Goal: Submit feedback/report problem

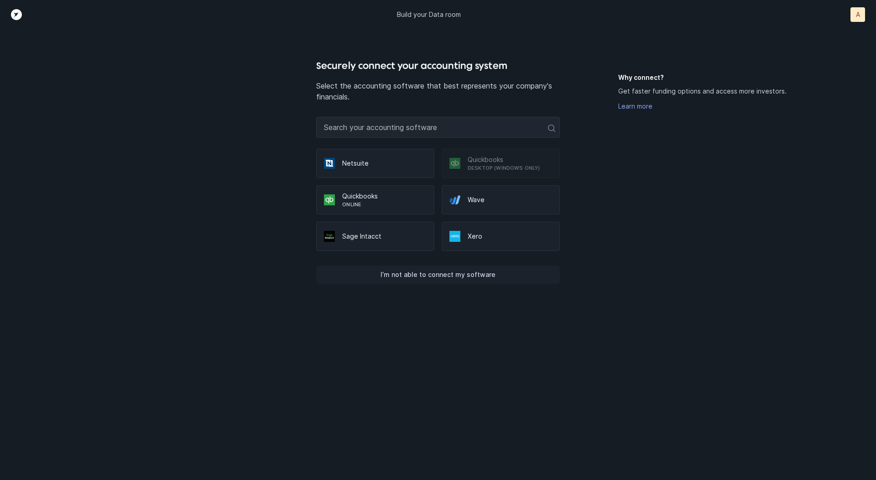
click at [408, 278] on p "I’m not able to connect my software" at bounding box center [438, 274] width 115 height 11
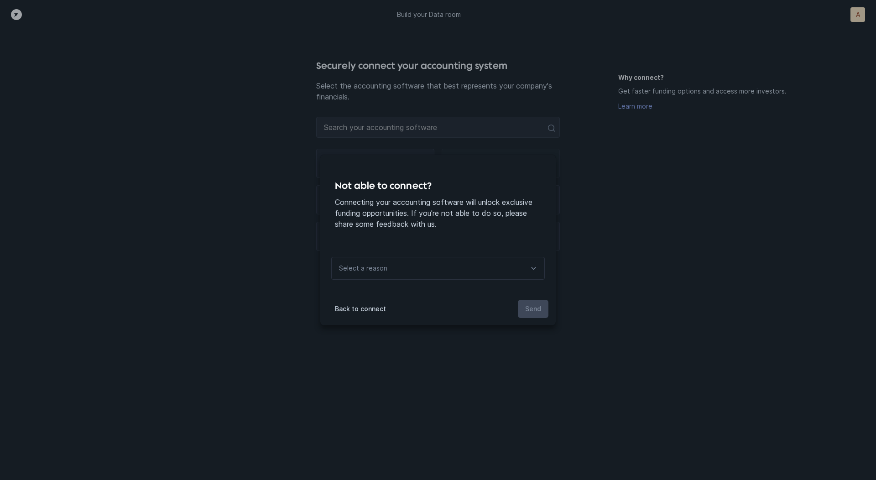
click at [417, 266] on div "Select a reason" at bounding box center [438, 268] width 214 height 23
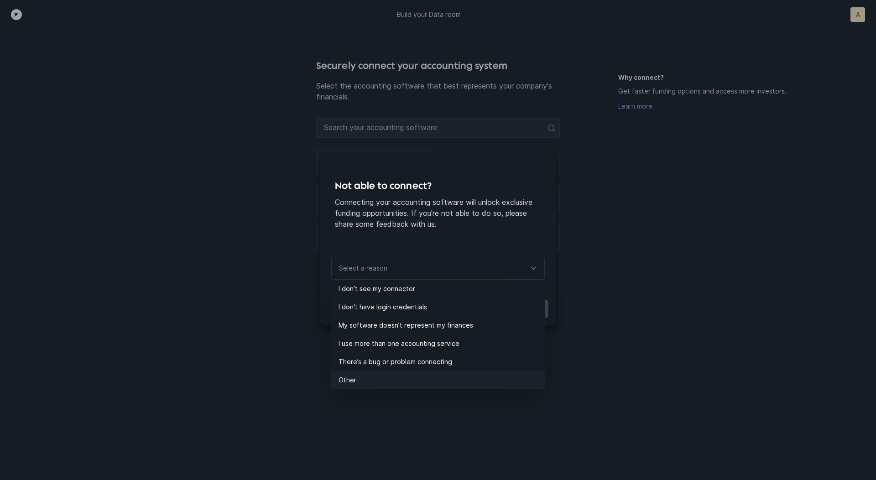
click at [377, 376] on p "Other" at bounding box center [442, 380] width 206 height 11
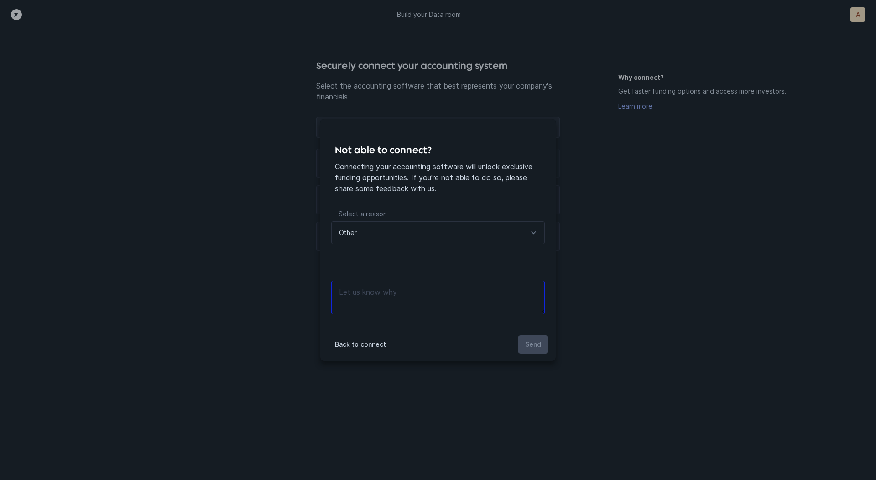
click at [408, 293] on textarea at bounding box center [438, 298] width 214 height 34
type textarea "files"
click at [529, 340] on p "Send" at bounding box center [533, 344] width 16 height 11
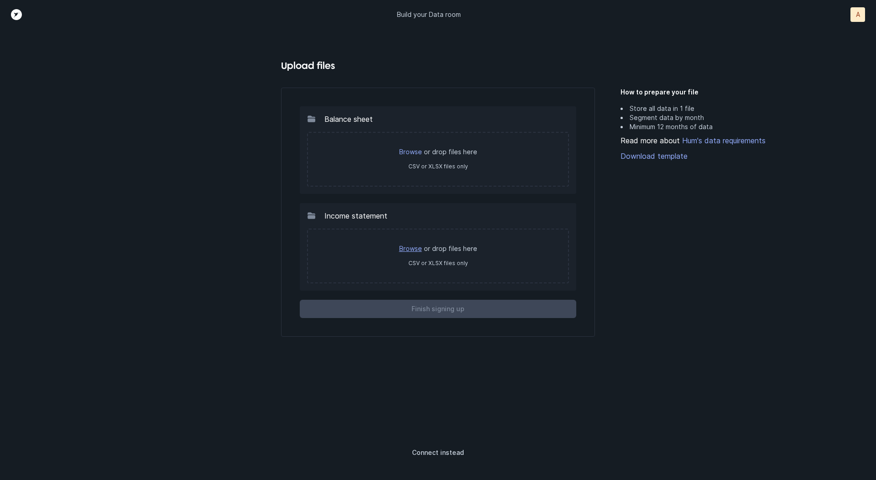
click at [417, 246] on link "Browse" at bounding box center [410, 249] width 23 height 8
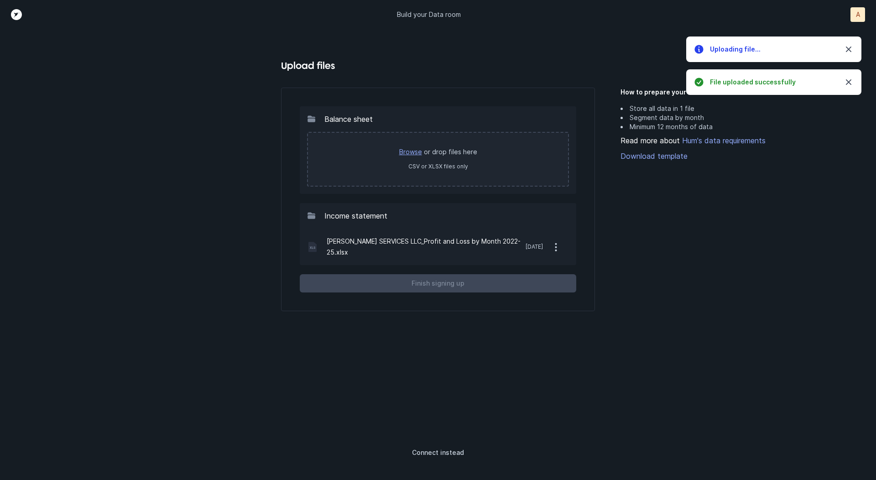
click at [414, 149] on link "Browse" at bounding box center [410, 152] width 23 height 8
